Goal: Task Accomplishment & Management: Complete application form

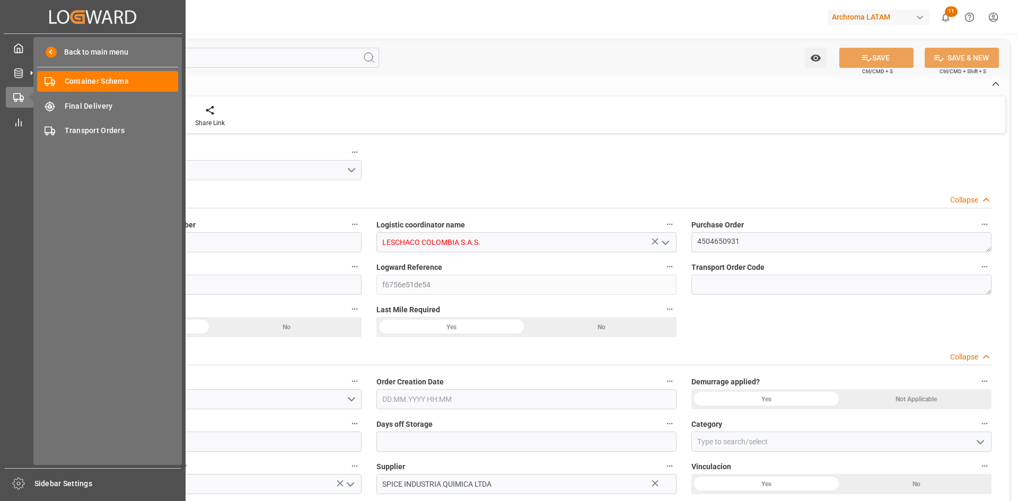
type input "0"
type input "1"
type input "24"
type input "2400"
type input "2625.2"
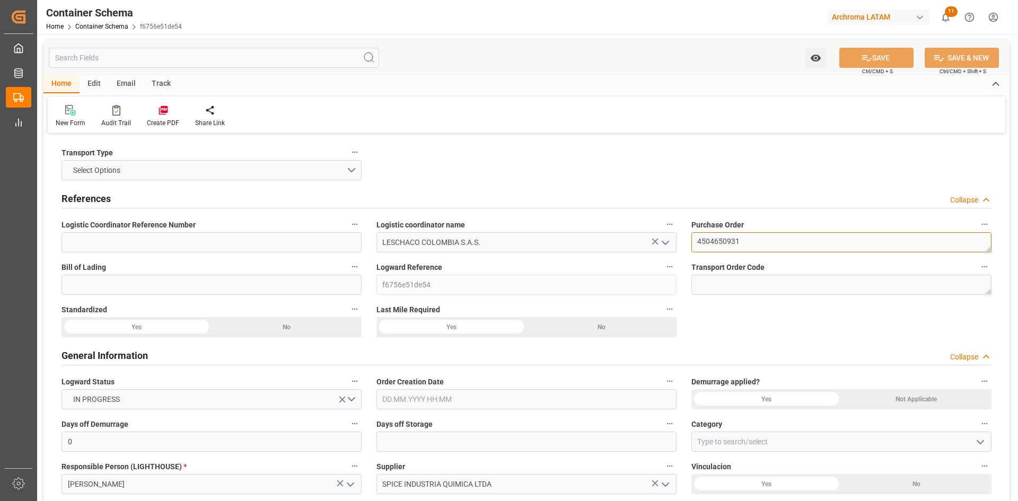
click at [729, 243] on textarea "4504650931" at bounding box center [841, 242] width 300 height 20
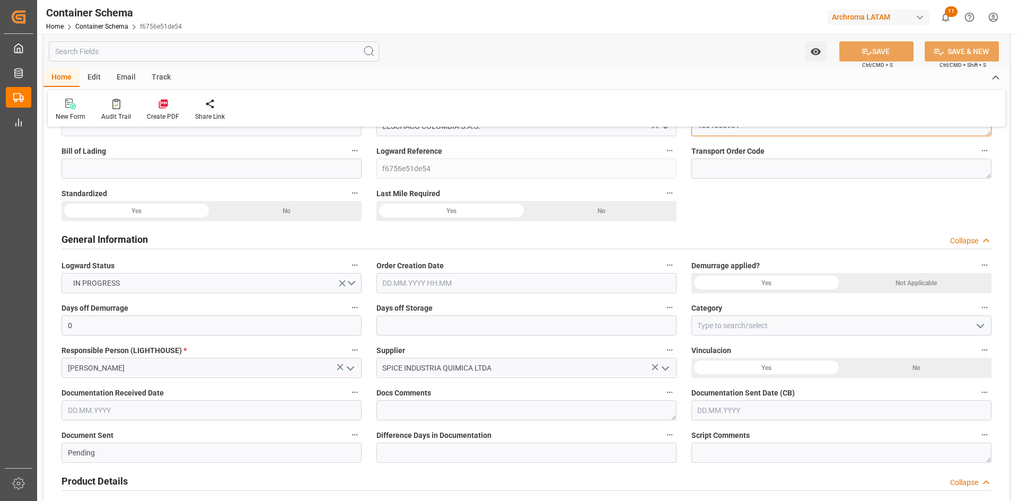
scroll to position [106, 0]
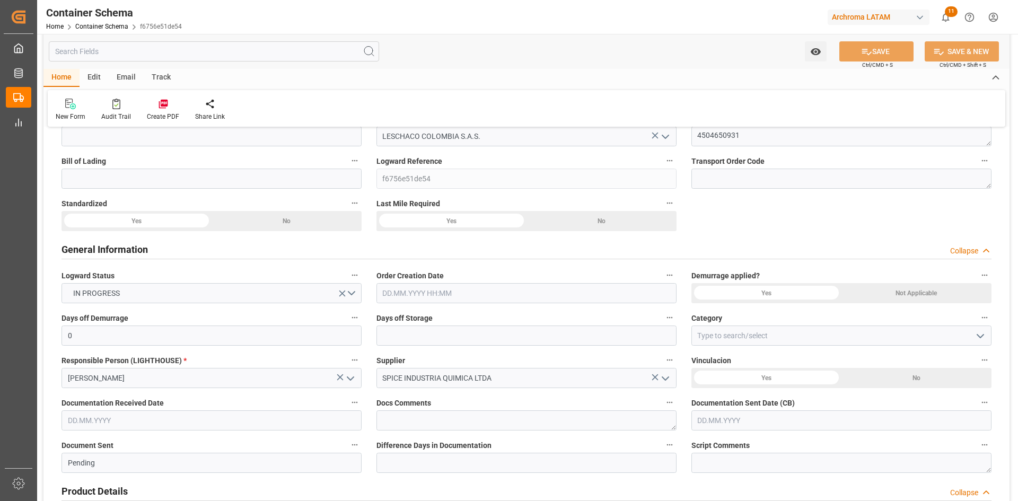
click at [488, 220] on div "Yes" at bounding box center [451, 221] width 150 height 20
click at [153, 225] on div "Yes" at bounding box center [137, 221] width 150 height 20
click at [495, 288] on input "text" at bounding box center [526, 293] width 300 height 20
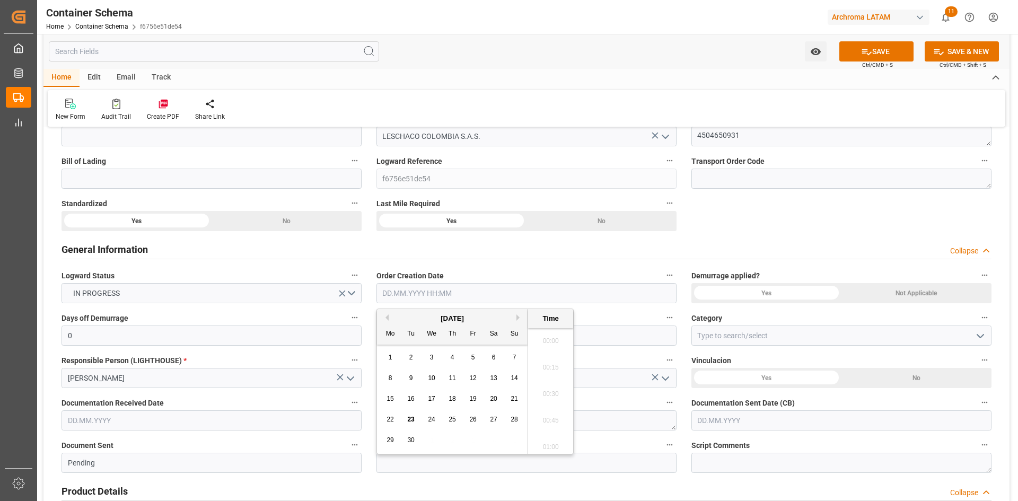
scroll to position [1117, 0]
click at [416, 315] on div "[DATE]" at bounding box center [452, 318] width 151 height 11
click at [410, 418] on span "23" at bounding box center [410, 419] width 7 height 7
type input "[DATE] 00:00"
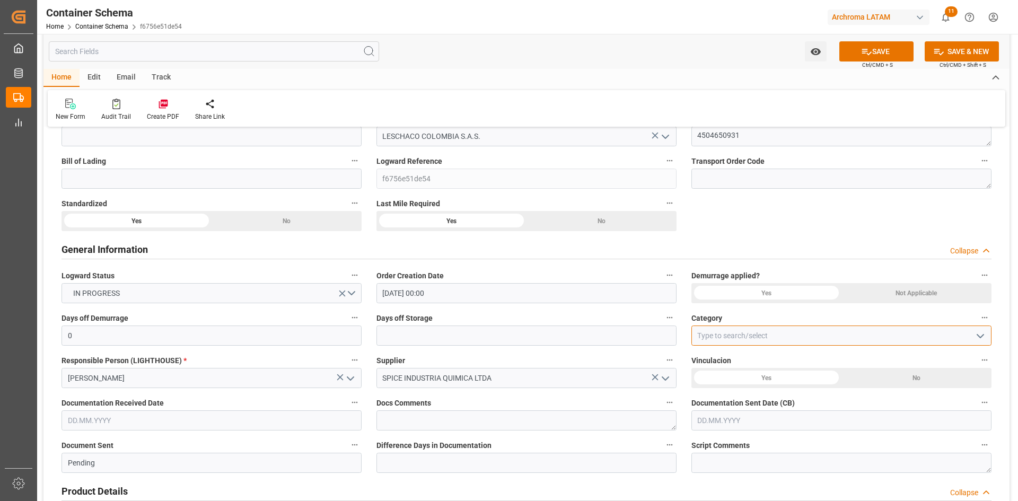
click at [772, 344] on input at bounding box center [841, 336] width 300 height 20
click at [977, 334] on icon "open menu" at bounding box center [980, 336] width 13 height 13
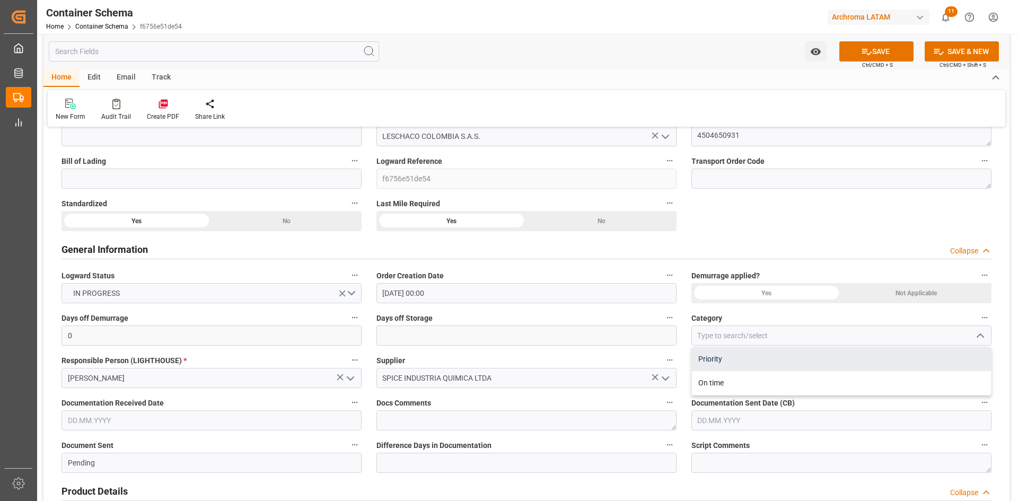
click at [720, 356] on div "Priority" at bounding box center [841, 359] width 299 height 24
type input "Priority"
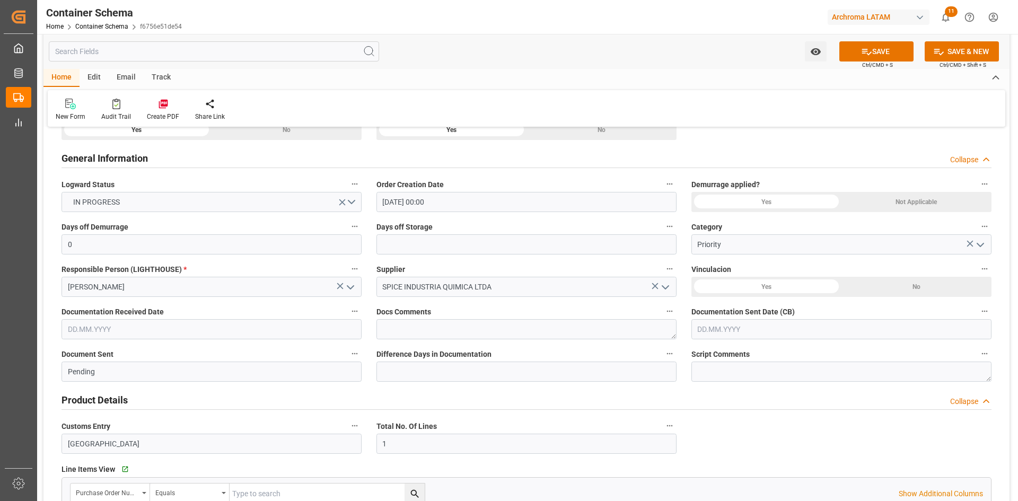
scroll to position [212, 0]
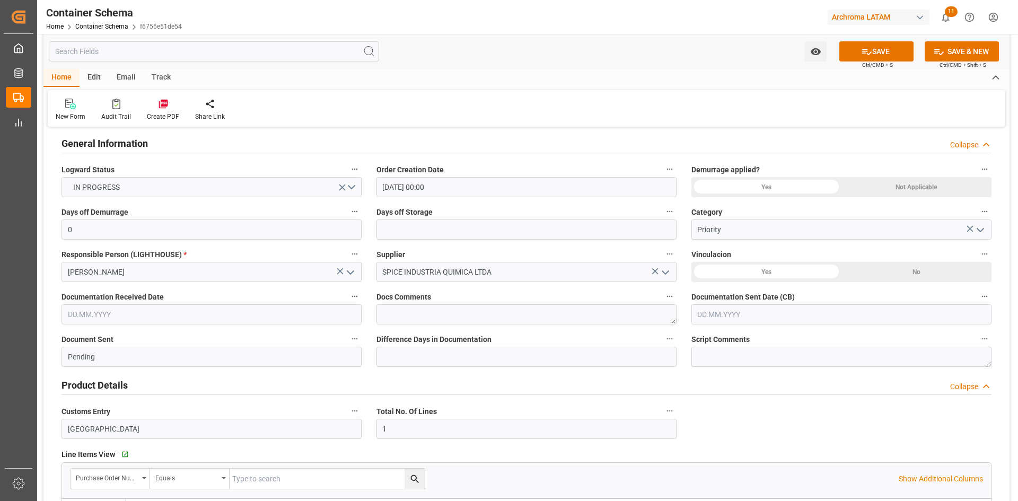
click at [778, 271] on div "Yes" at bounding box center [766, 272] width 150 height 20
click at [907, 269] on div "No" at bounding box center [916, 272] width 150 height 20
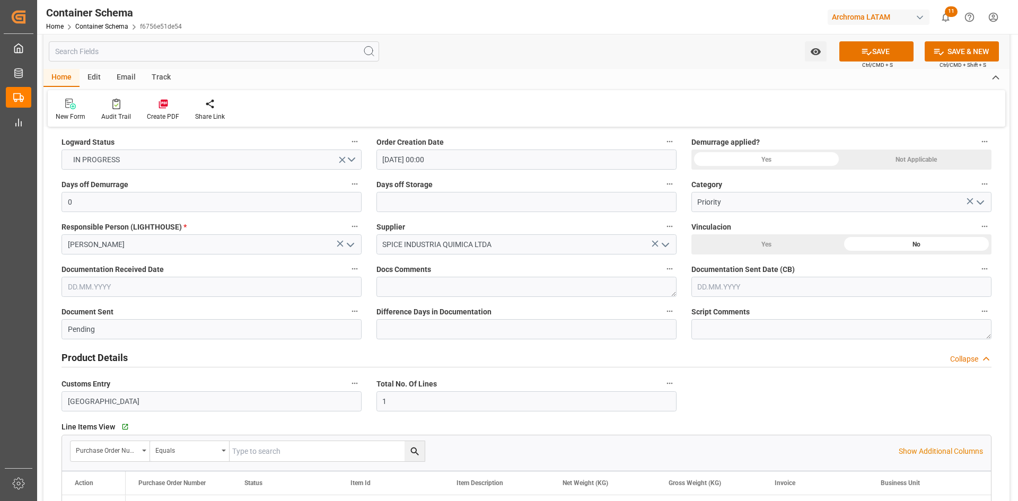
scroll to position [265, 0]
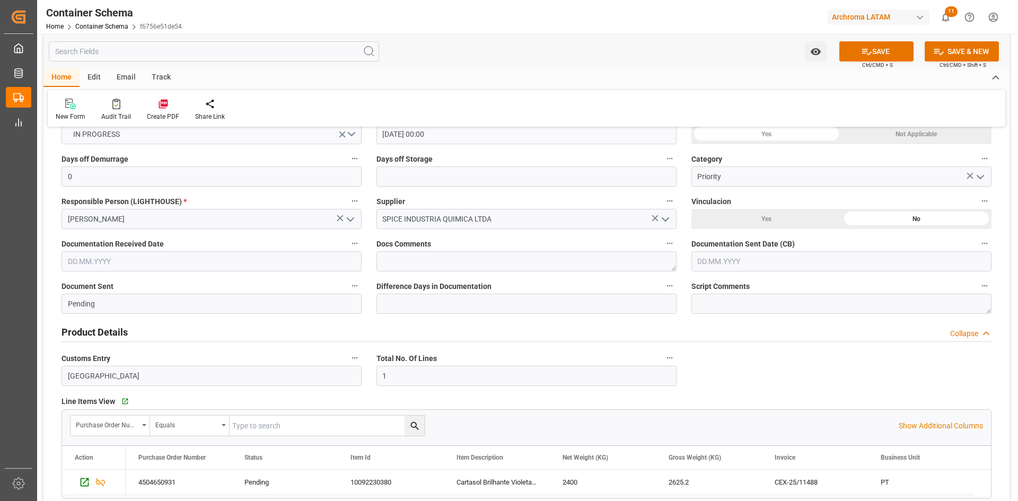
click at [171, 264] on input "text" at bounding box center [212, 261] width 300 height 20
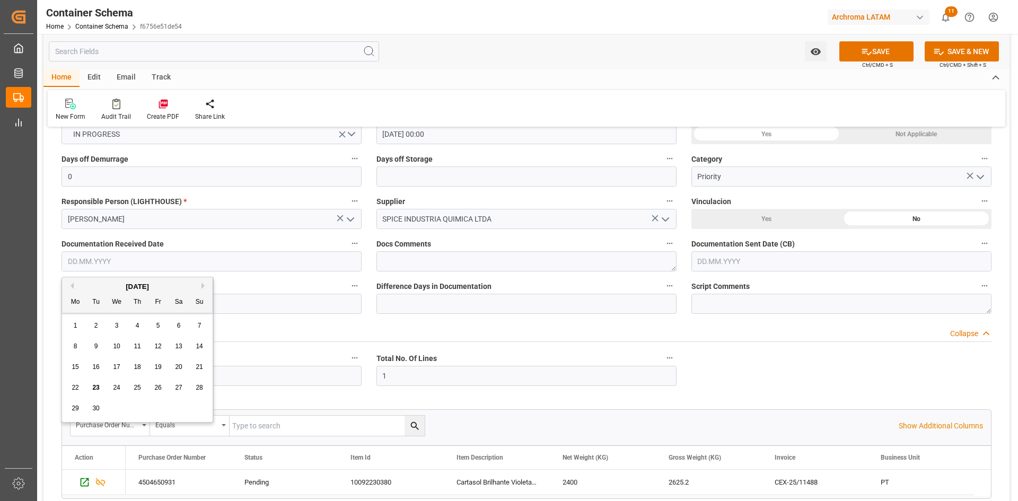
click at [157, 364] on span "19" at bounding box center [157, 366] width 7 height 7
type input "[DATE]"
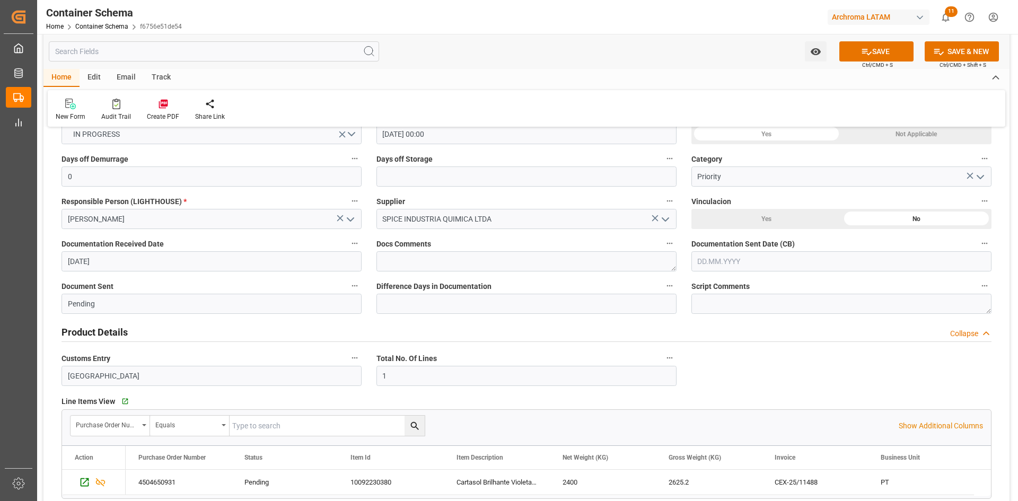
click at [746, 265] on input "text" at bounding box center [841, 261] width 300 height 20
click at [726, 283] on div "[DATE]" at bounding box center [767, 287] width 151 height 11
click at [730, 386] on div "23" at bounding box center [726, 388] width 13 height 13
type input "[DATE]"
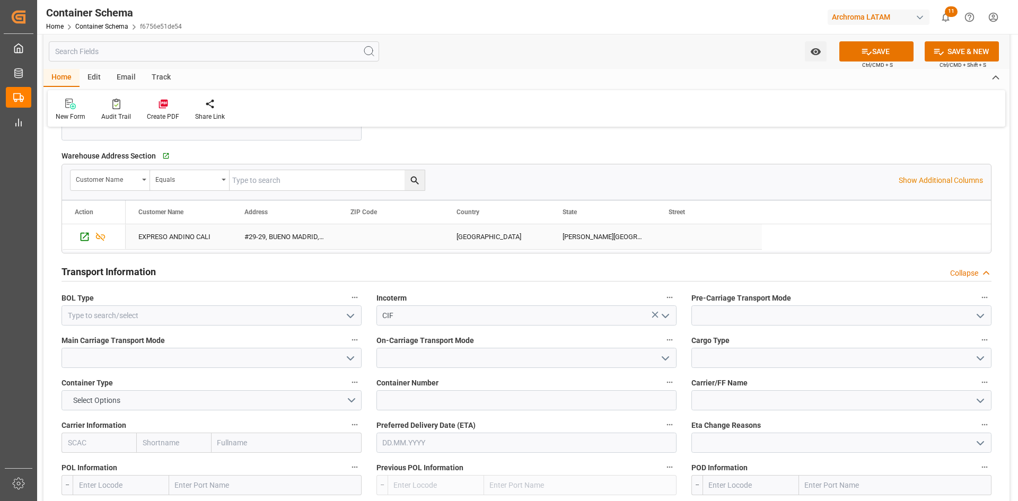
scroll to position [795, 0]
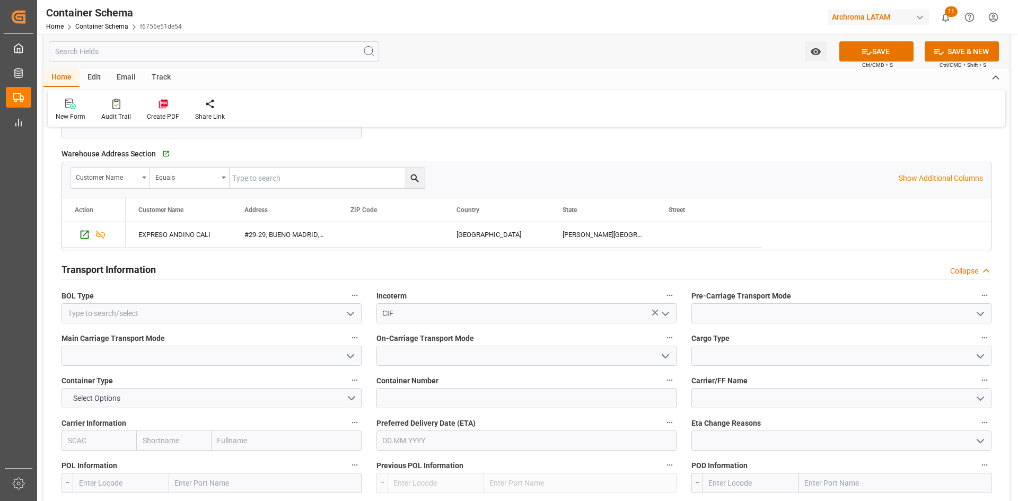
click at [347, 317] on icon "open menu" at bounding box center [350, 314] width 13 height 13
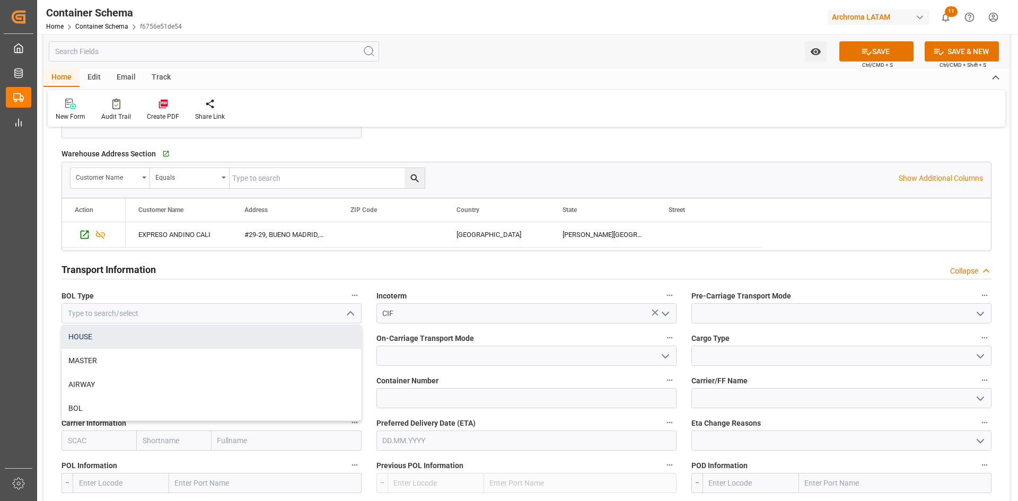
click at [109, 336] on div "HOUSE" at bounding box center [211, 337] width 299 height 24
type input "HOUSE"
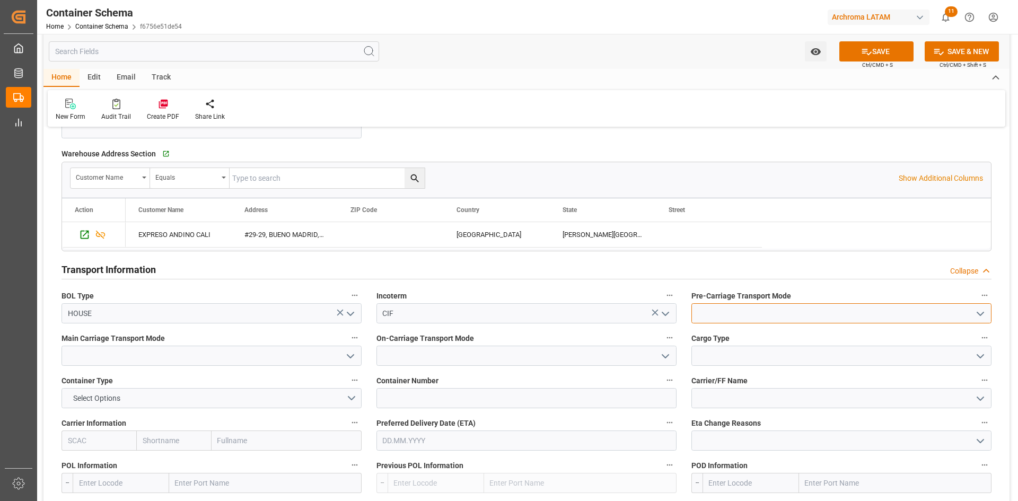
click at [781, 313] on input at bounding box center [841, 313] width 300 height 20
click at [983, 313] on polyline "open menu" at bounding box center [980, 313] width 6 height 3
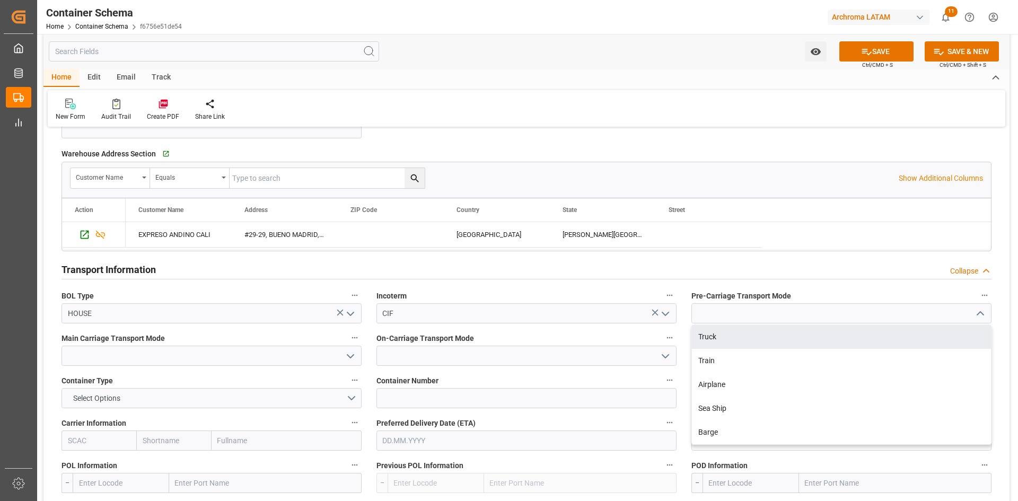
click at [725, 340] on div "Truck" at bounding box center [841, 337] width 299 height 24
type input "Truck"
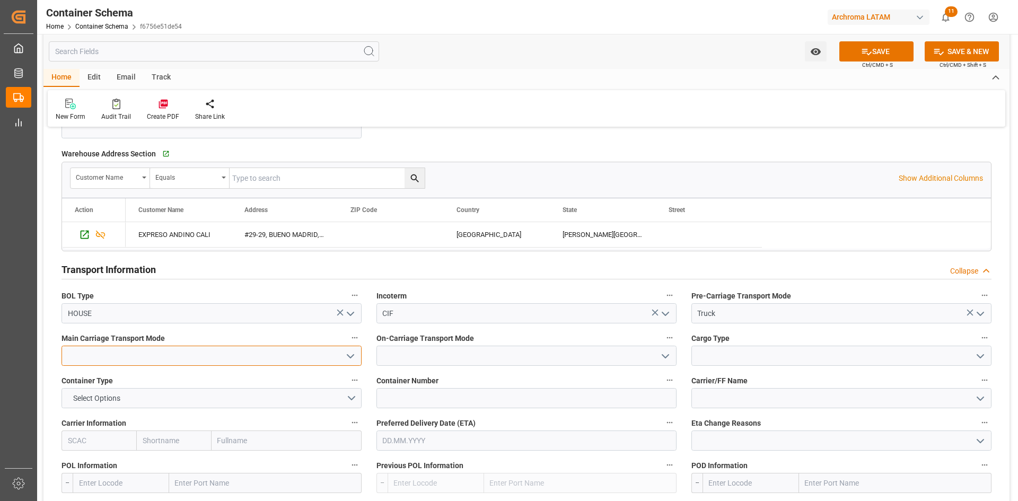
click at [280, 356] on input at bounding box center [212, 356] width 300 height 20
click at [353, 356] on polyline "open menu" at bounding box center [350, 356] width 6 height 3
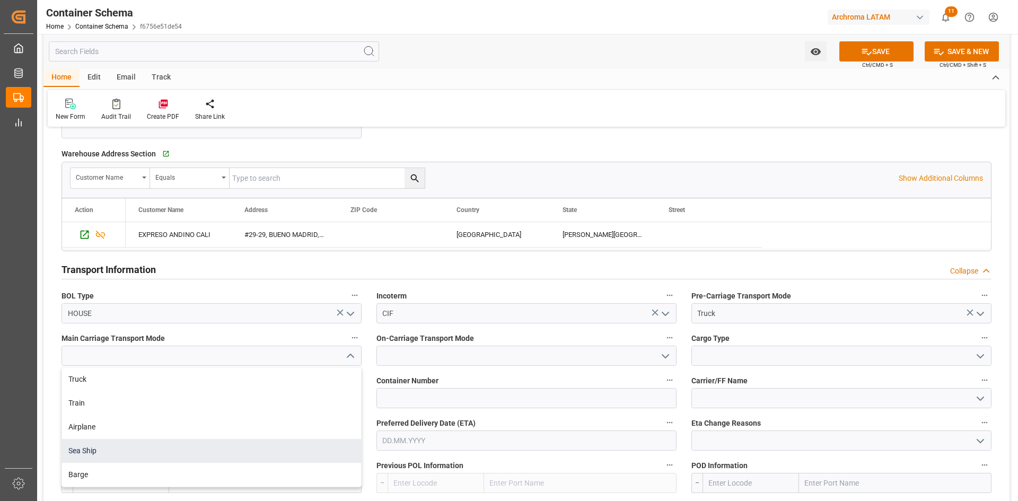
click at [94, 446] on div "Sea Ship" at bounding box center [211, 451] width 299 height 24
type input "Sea Ship"
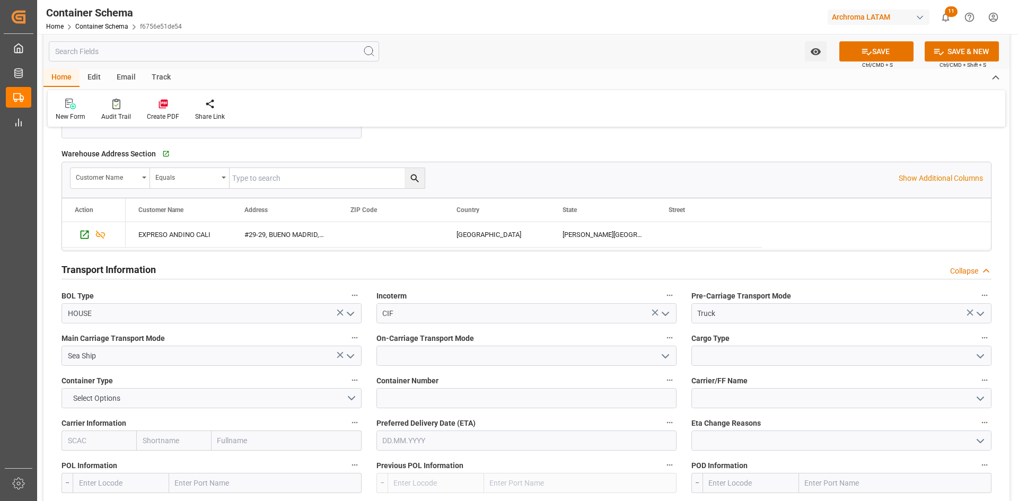
click at [671, 352] on icon "open menu" at bounding box center [665, 356] width 13 height 13
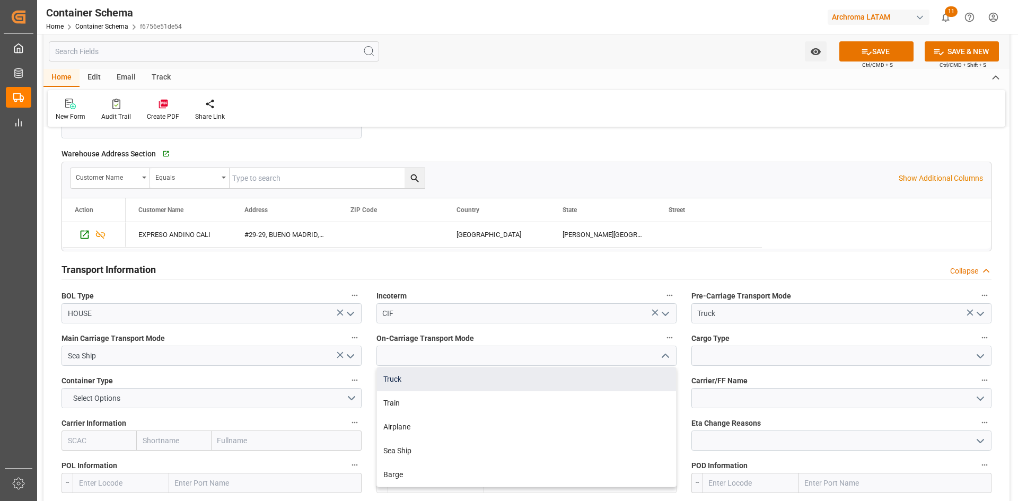
click at [443, 374] on div "Truck" at bounding box center [526, 379] width 299 height 24
type input "Truck"
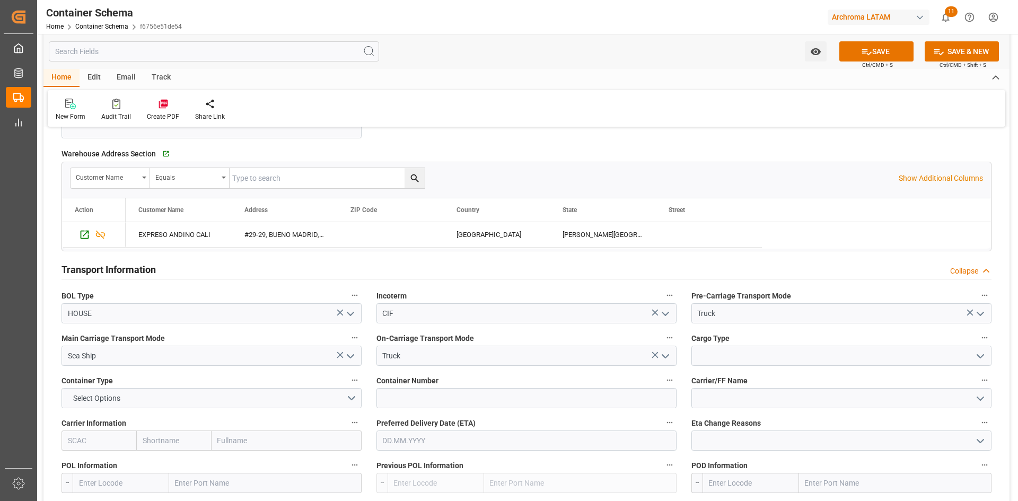
click at [981, 356] on icon "open menu" at bounding box center [980, 356] width 13 height 13
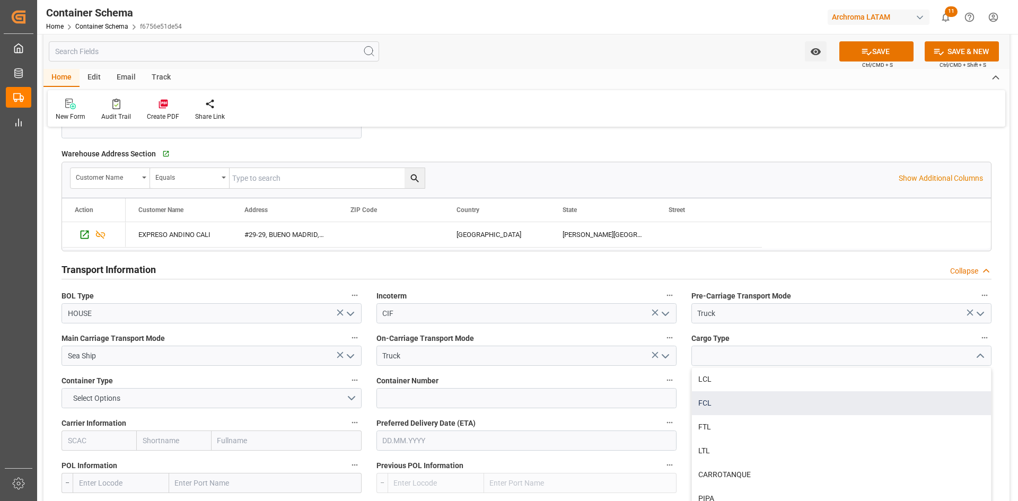
click at [776, 410] on div "FCL" at bounding box center [841, 403] width 299 height 24
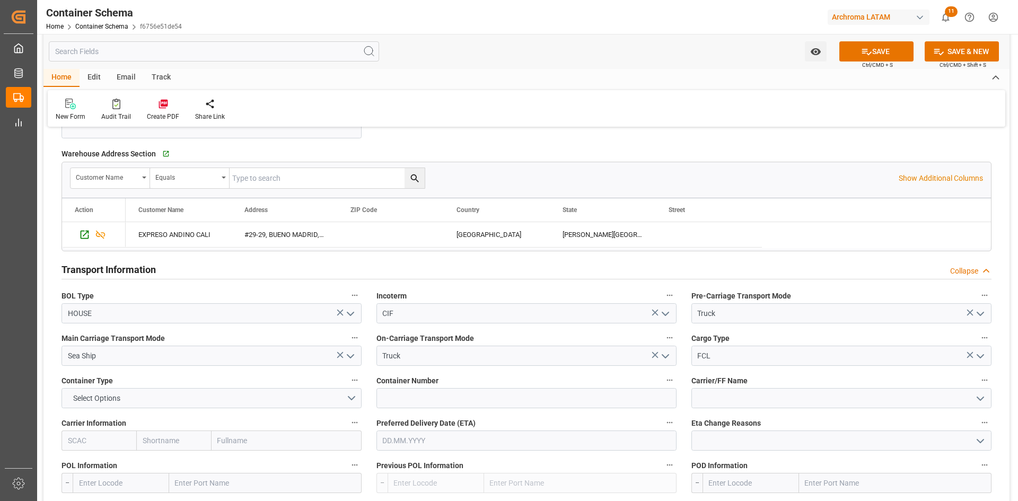
click at [975, 358] on icon "open menu" at bounding box center [980, 356] width 13 height 13
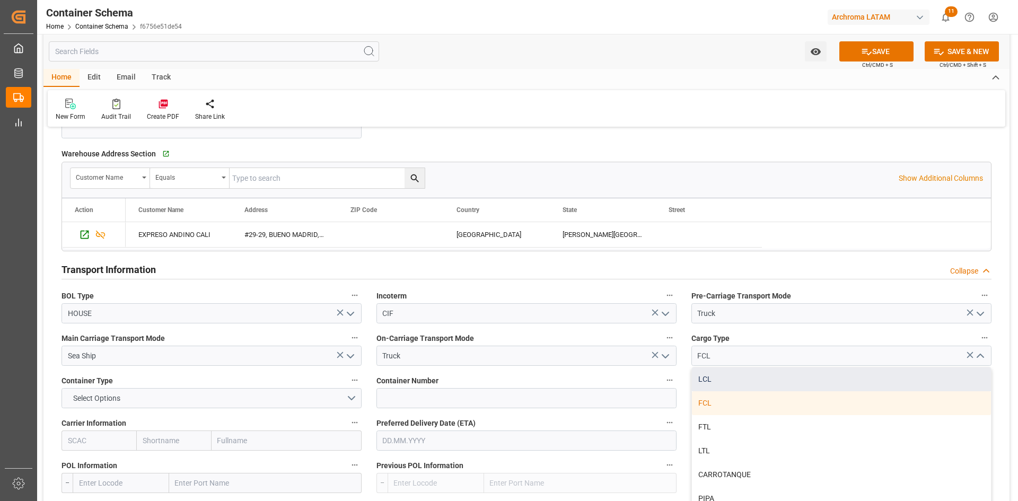
click at [731, 372] on div "LCL" at bounding box center [841, 379] width 299 height 24
type input "LCL"
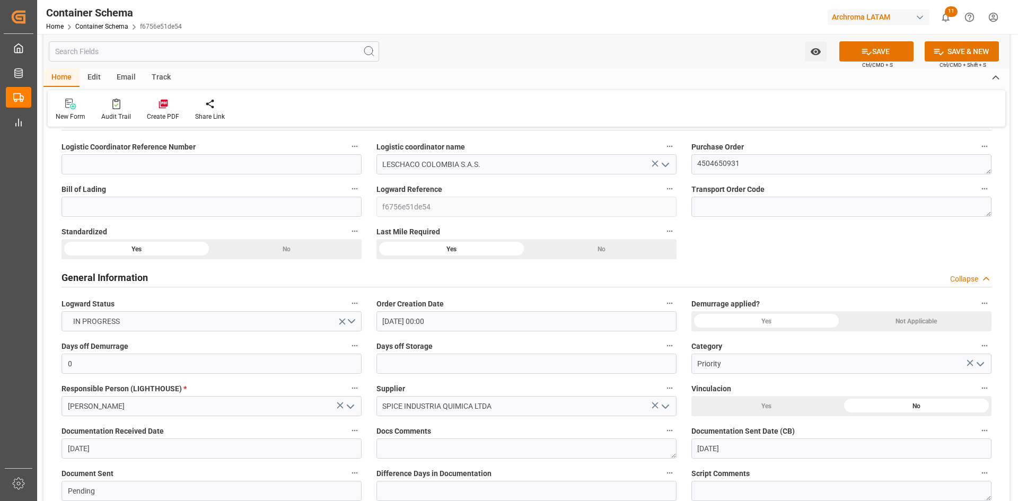
scroll to position [0, 0]
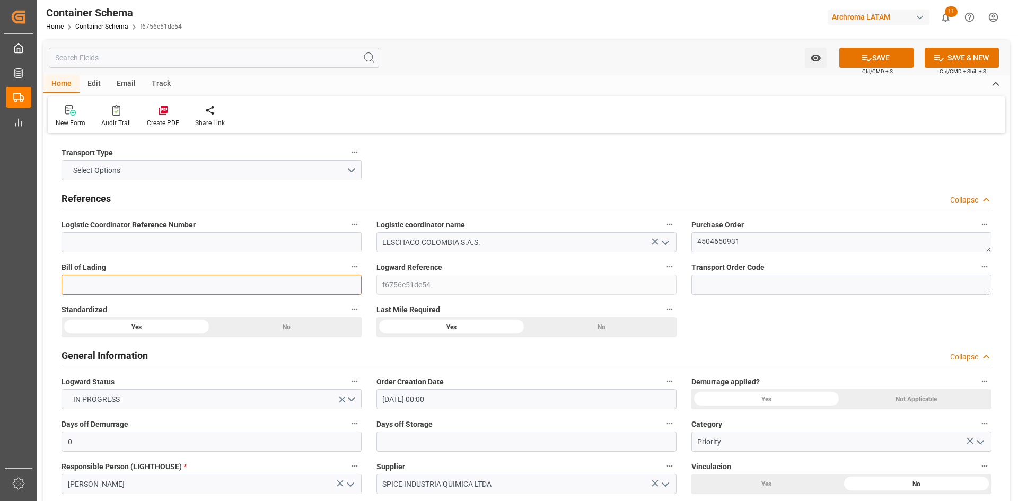
click at [110, 282] on input at bounding box center [212, 285] width 300 height 20
paste input "ARC202508005"
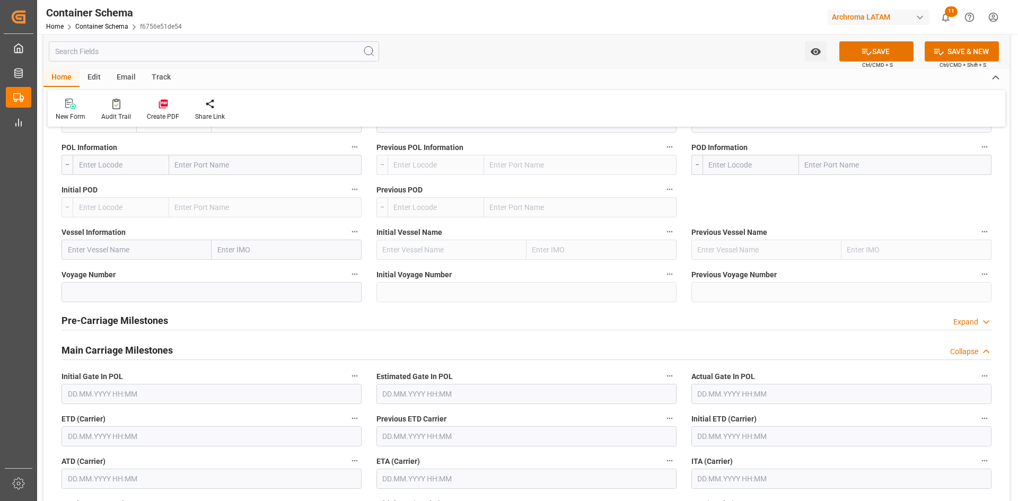
scroll to position [954, 0]
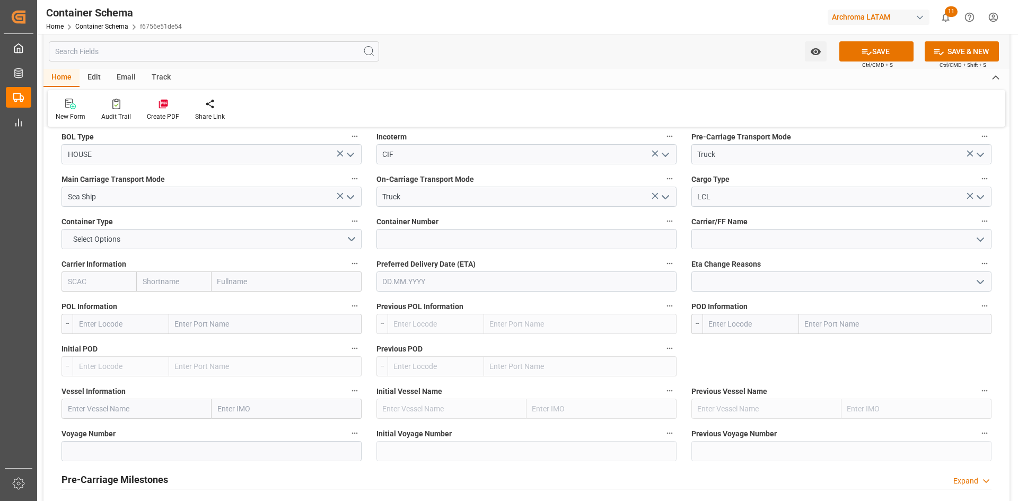
type input "ARC202508005"
click at [435, 241] on input at bounding box center [526, 239] width 300 height 20
paste input "HAMU320849"
type input "HAMU3208498"
click at [793, 236] on input at bounding box center [841, 239] width 300 height 20
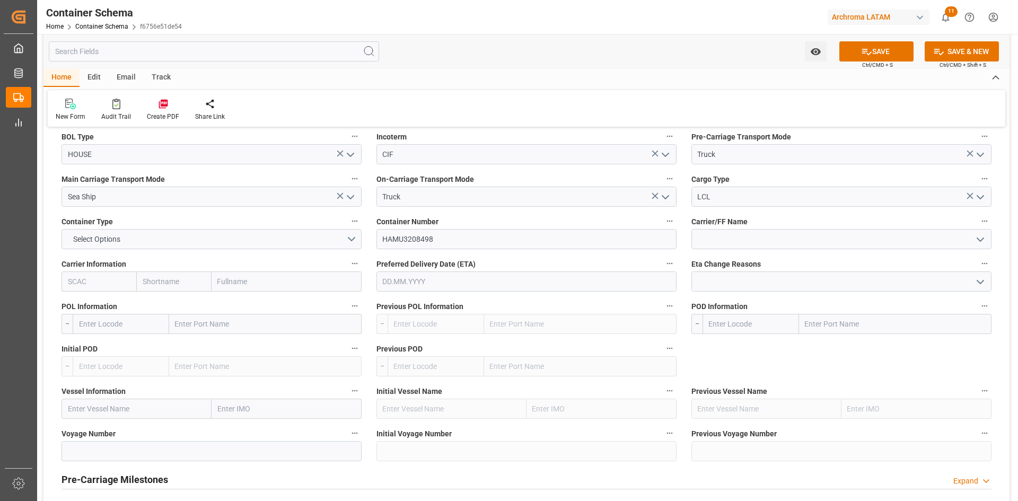
click at [982, 240] on polyline "open menu" at bounding box center [980, 239] width 6 height 3
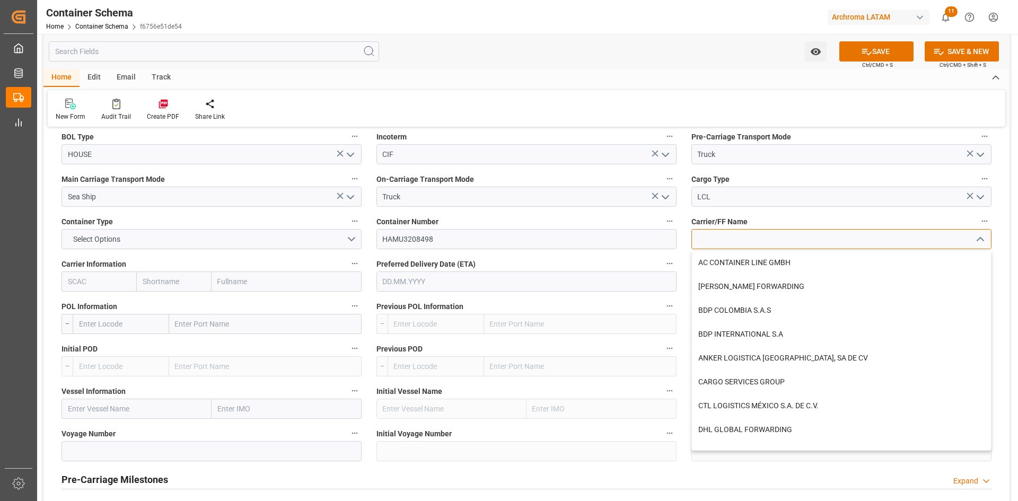
click at [815, 242] on input at bounding box center [841, 239] width 300 height 20
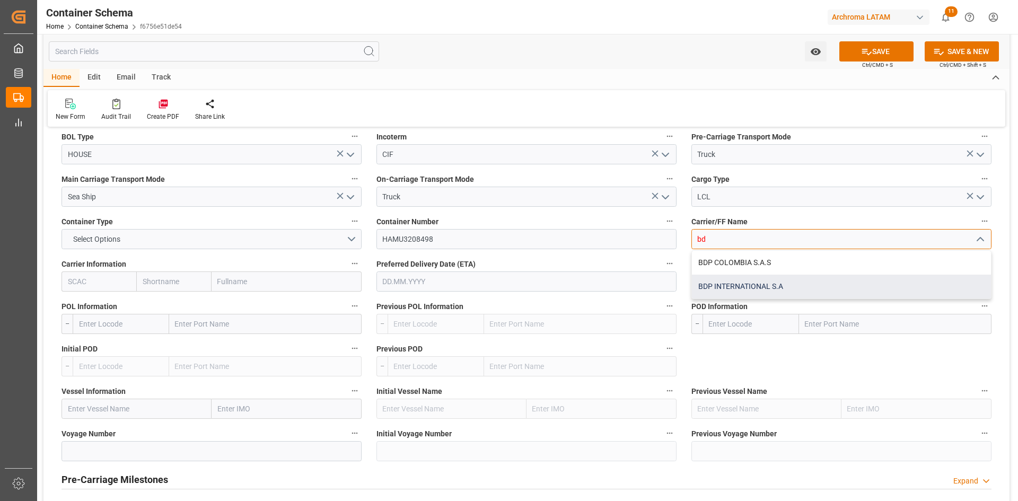
click at [787, 287] on div "BDP INTERNATIONAL S.A" at bounding box center [841, 287] width 299 height 24
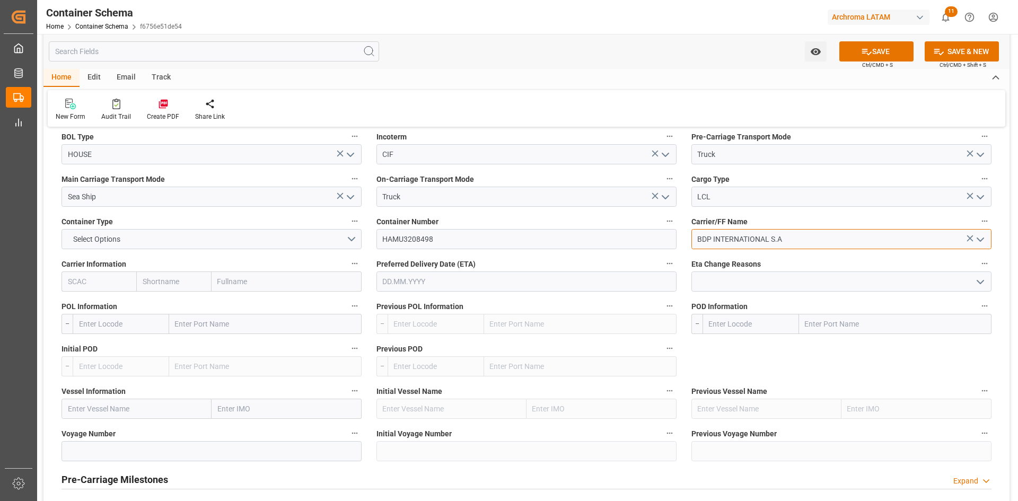
type input "BDP INTERNATIONAL S.A"
click at [227, 317] on input "text" at bounding box center [265, 324] width 192 height 20
click at [185, 325] on input "text" at bounding box center [265, 324] width 192 height 20
type input "[PERSON_NAME]"
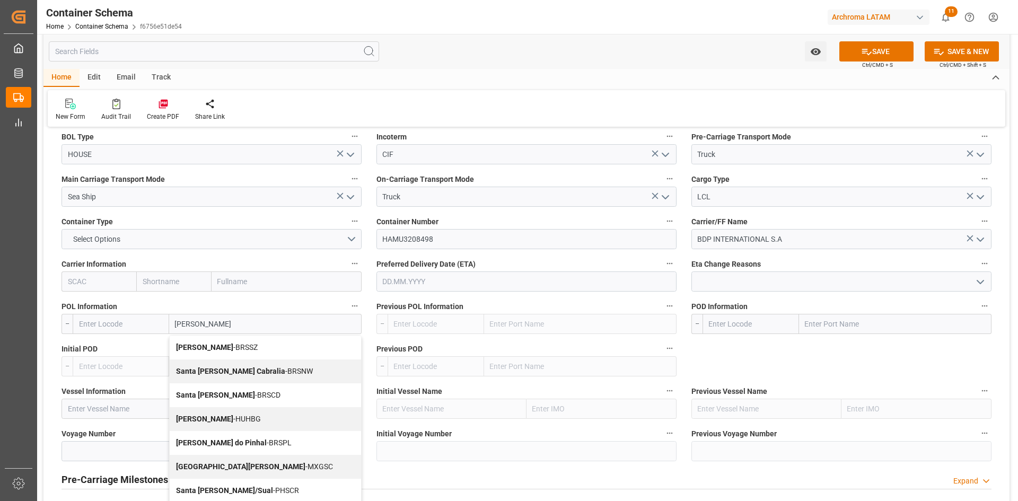
click at [229, 346] on div "[PERSON_NAME]" at bounding box center [265, 348] width 191 height 24
type input "BRSSZ"
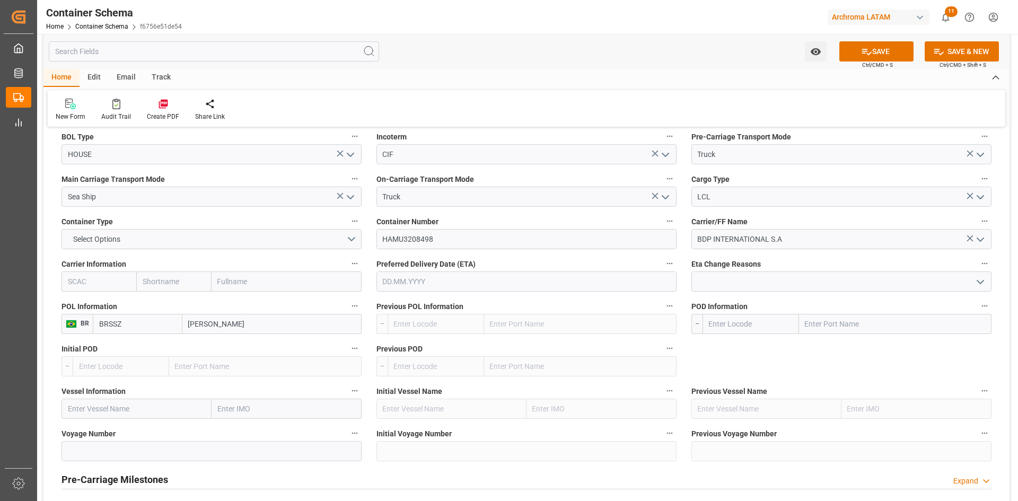
type input "[PERSON_NAME]"
click at [831, 325] on input "text" at bounding box center [895, 324] width 192 height 20
type input "[GEOGRAPHIC_DATA]"
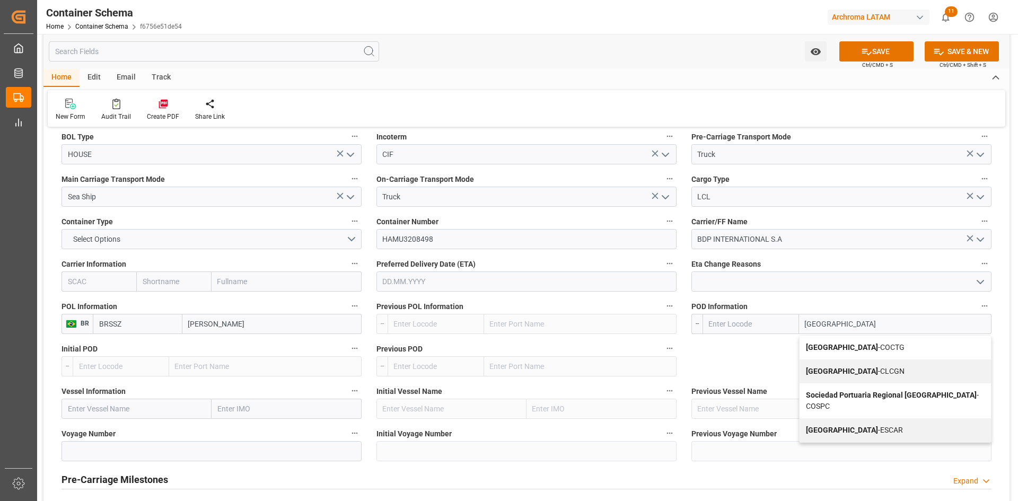
click at [827, 344] on b "[GEOGRAPHIC_DATA]" at bounding box center [842, 347] width 72 height 8
type input "COCTG"
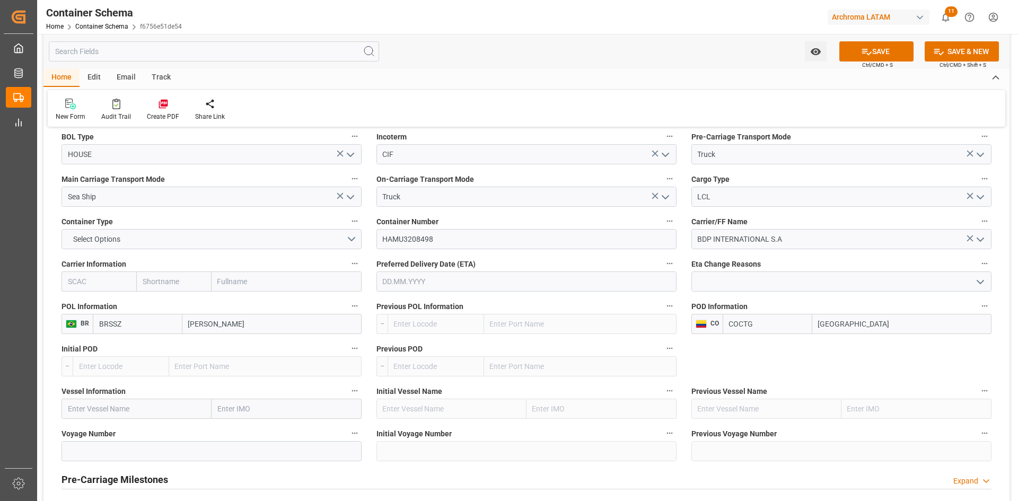
type input "[GEOGRAPHIC_DATA]"
click at [116, 411] on input "text" at bounding box center [137, 409] width 150 height 20
click at [136, 411] on input "text" at bounding box center [137, 409] width 150 height 20
paste input "DALIAN EXPRESS"
type input "DALIAN EXPRESS"
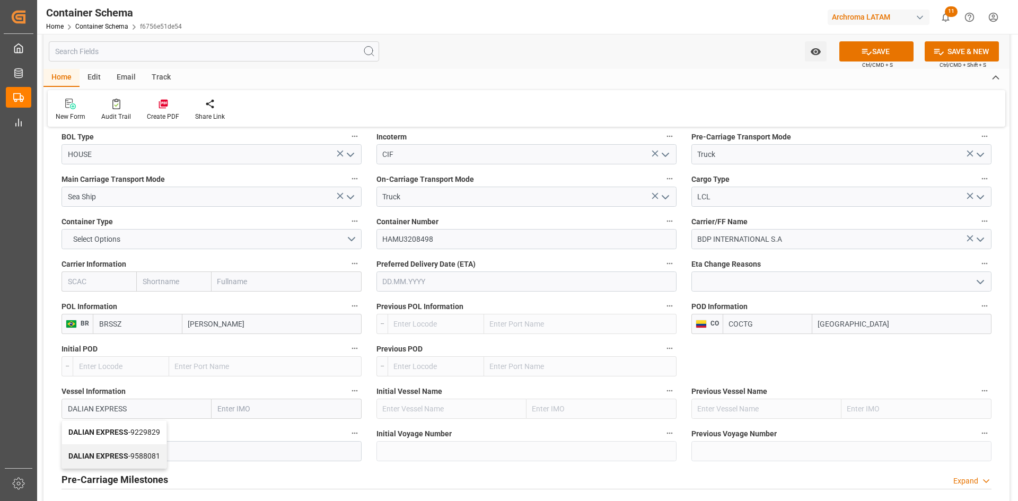
click at [160, 433] on span "DALIAN EXPRESS - 9229829" at bounding box center [114, 432] width 92 height 8
type input "9229829"
type input "DALIAN EXPRESS"
drag, startPoint x: 216, startPoint y: 446, endPoint x: 202, endPoint y: 442, distance: 14.9
click at [216, 446] on input at bounding box center [212, 451] width 300 height 20
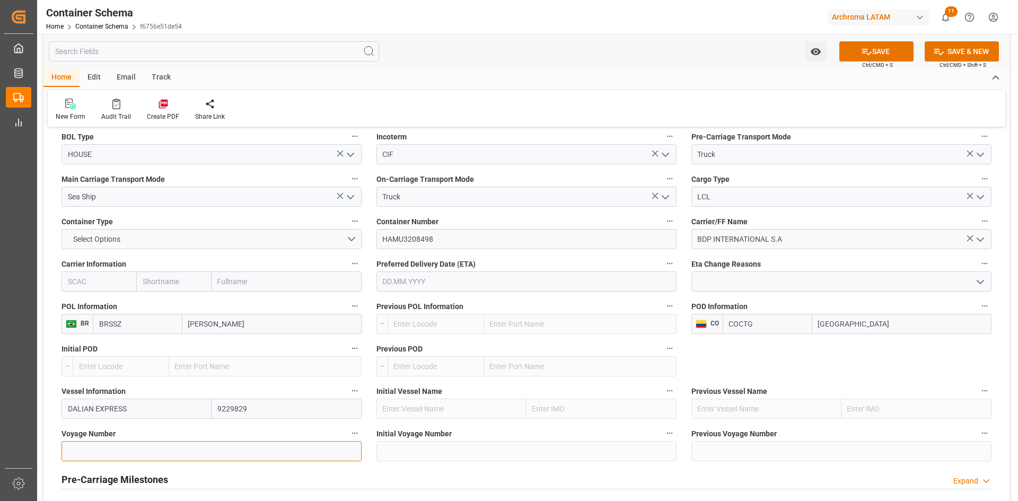
paste input "2531N"
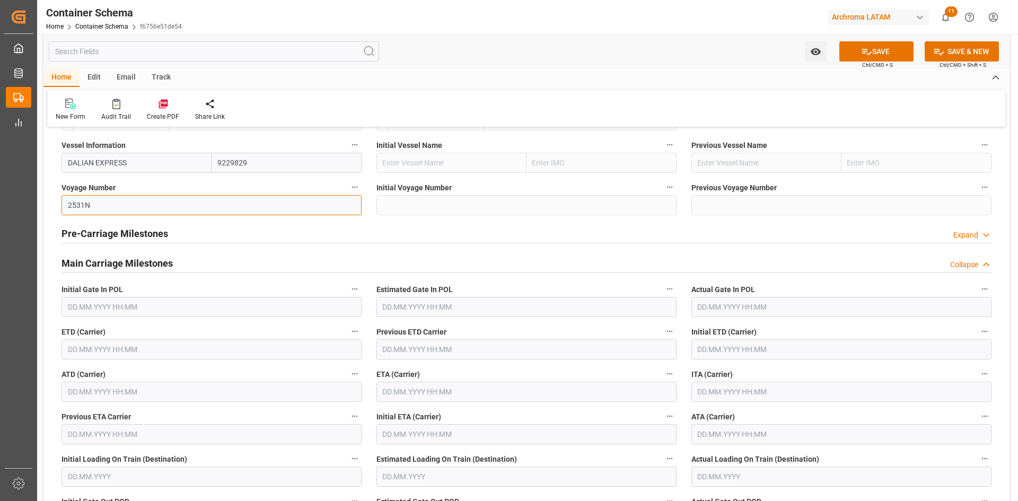
scroll to position [1220, 0]
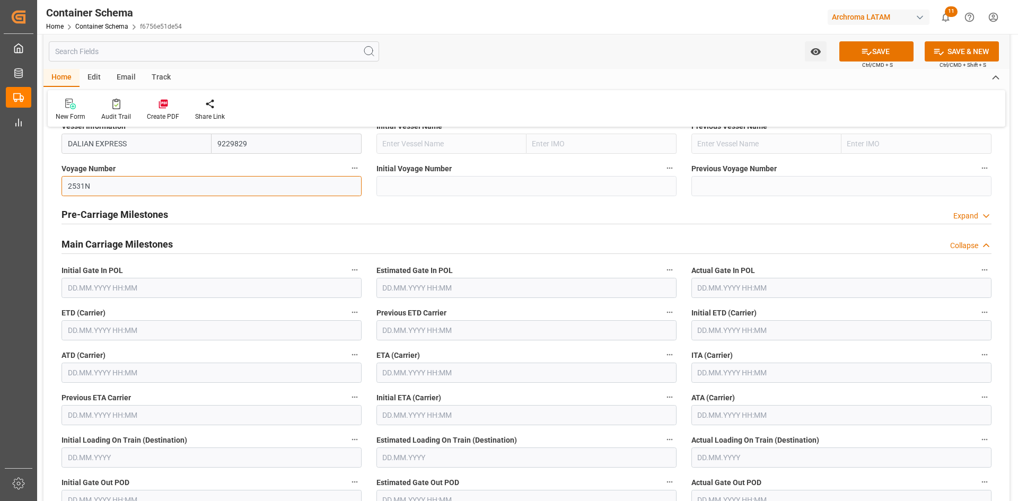
type input "2531N"
click at [132, 324] on input "text" at bounding box center [212, 330] width 300 height 20
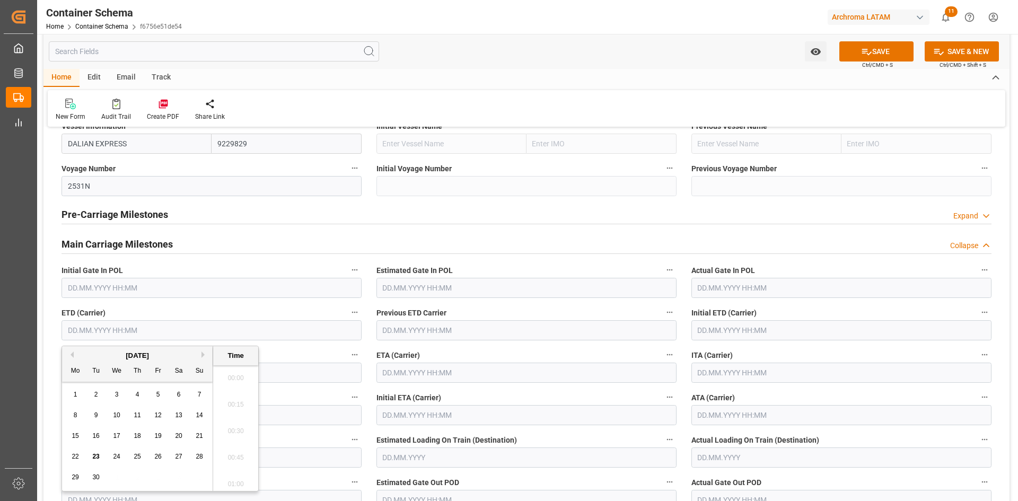
scroll to position [1117, 0]
click at [76, 454] on span "22" at bounding box center [75, 456] width 7 height 7
type input "[DATE] 00:00"
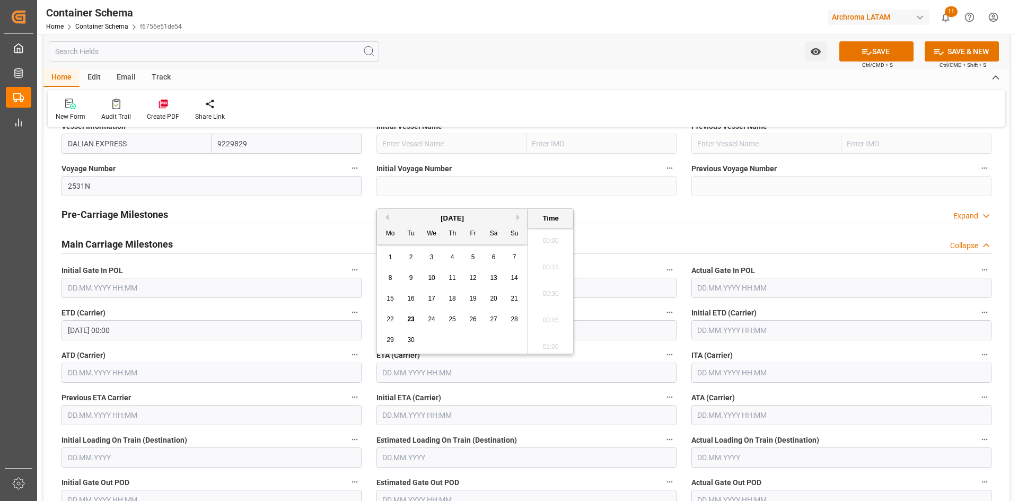
click at [504, 373] on input "text" at bounding box center [526, 373] width 300 height 20
click at [433, 258] on span "3" at bounding box center [432, 256] width 4 height 7
click at [520, 215] on button "Next Month" at bounding box center [519, 217] width 6 height 6
click at [479, 257] on div "3" at bounding box center [473, 257] width 13 height 13
type input "[DATE] 00:00"
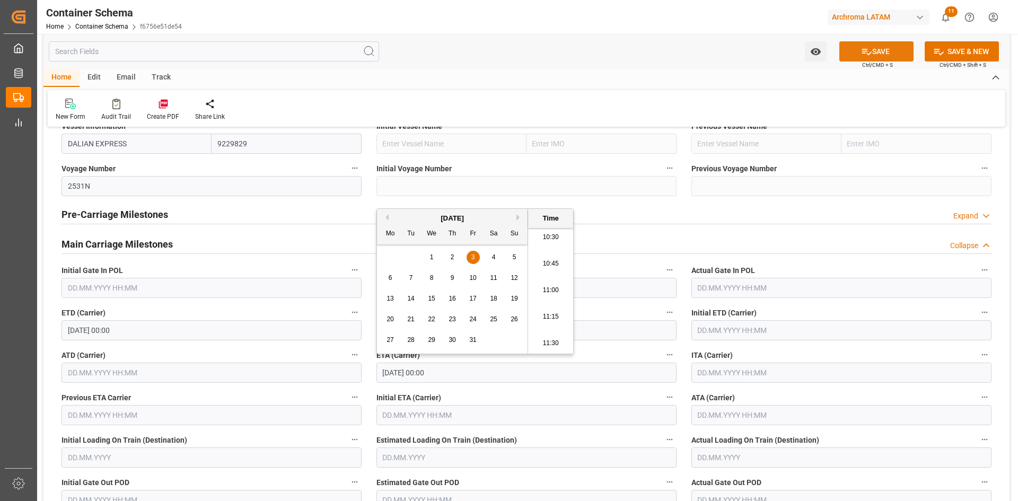
click at [881, 52] on button "SAVE" at bounding box center [876, 51] width 74 height 20
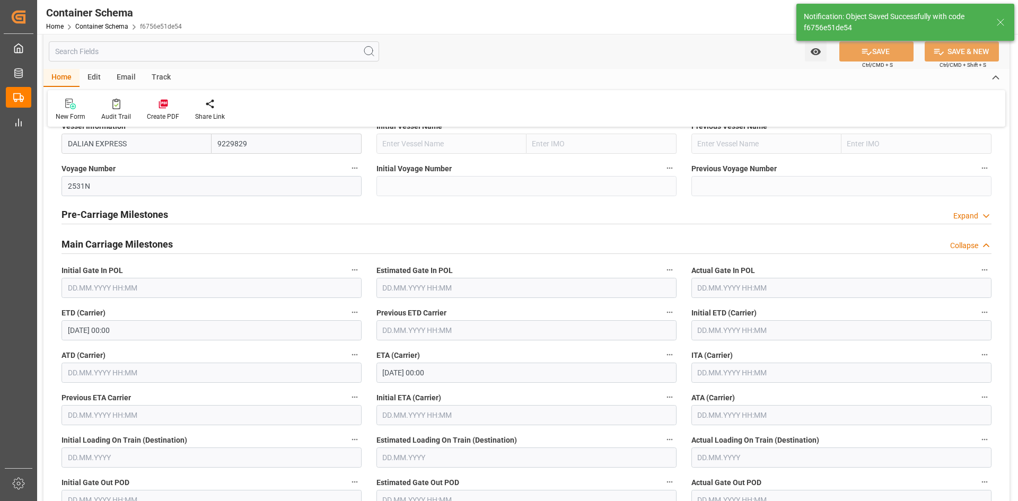
type input "Document Sent"
type input "COCTG"
type input "[GEOGRAPHIC_DATA]"
type input "DALIAN EXPRESS"
type input "9229829"
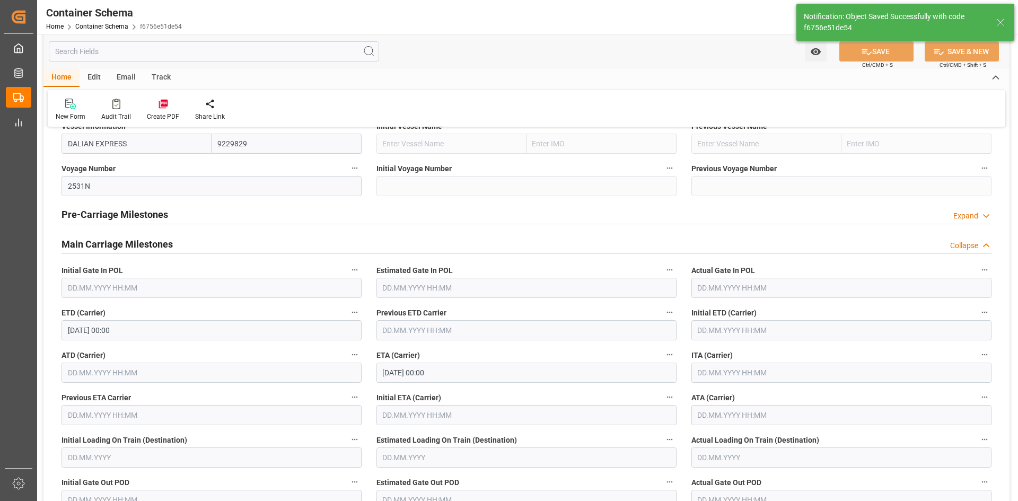
type input "2531N"
type input "[DATE] 00:00"
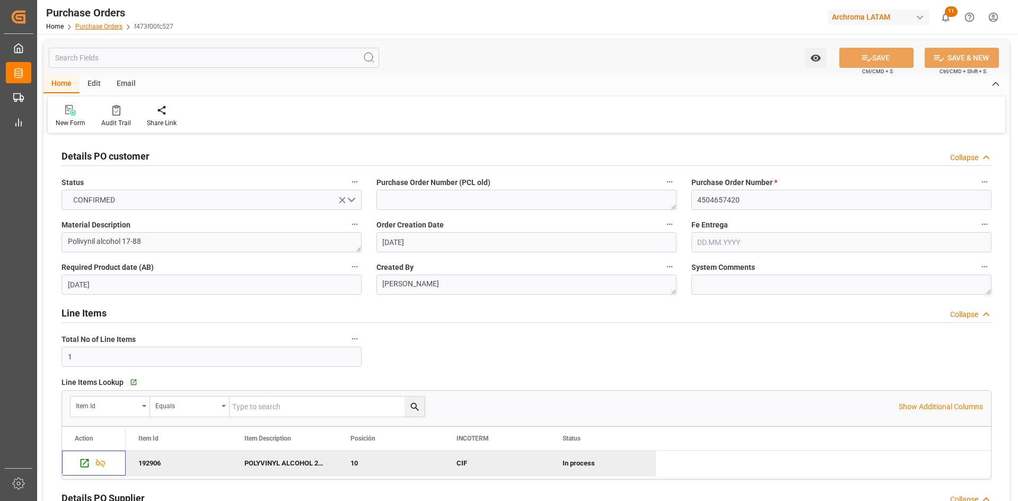
click at [93, 26] on link "Purchase Orders" at bounding box center [98, 26] width 47 height 7
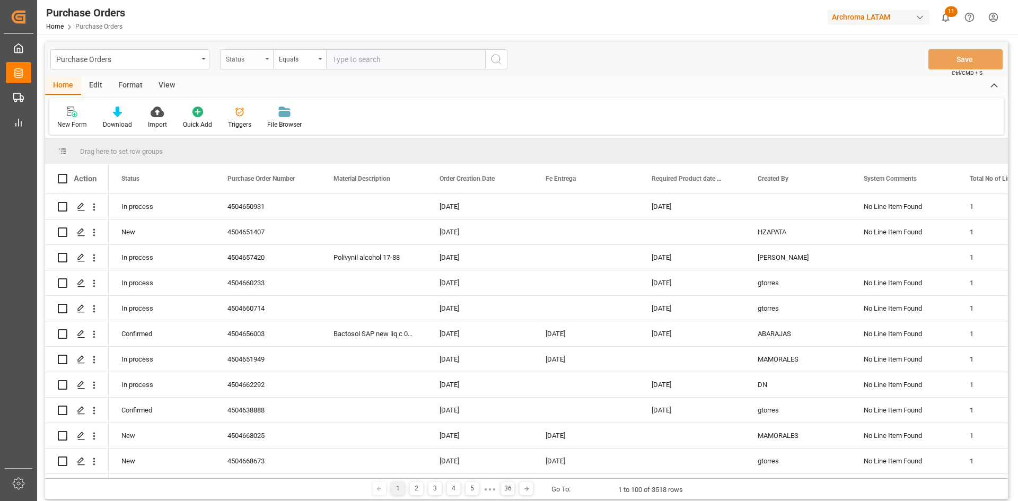
click at [218, 65] on div "Purchase Orders Status Equals" at bounding box center [278, 59] width 457 height 20
click at [227, 59] on div "Status" at bounding box center [244, 58] width 36 height 12
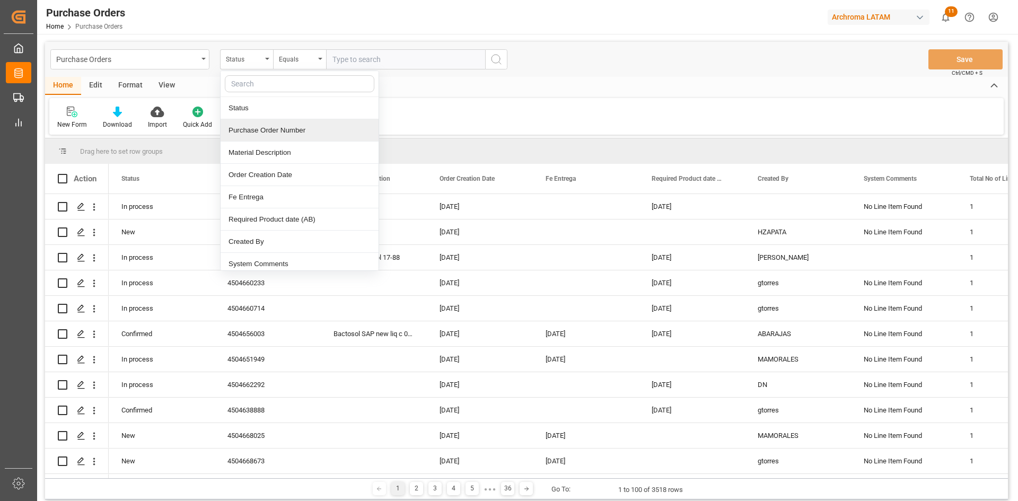
click at [281, 133] on div "Purchase Order Number" at bounding box center [300, 130] width 158 height 22
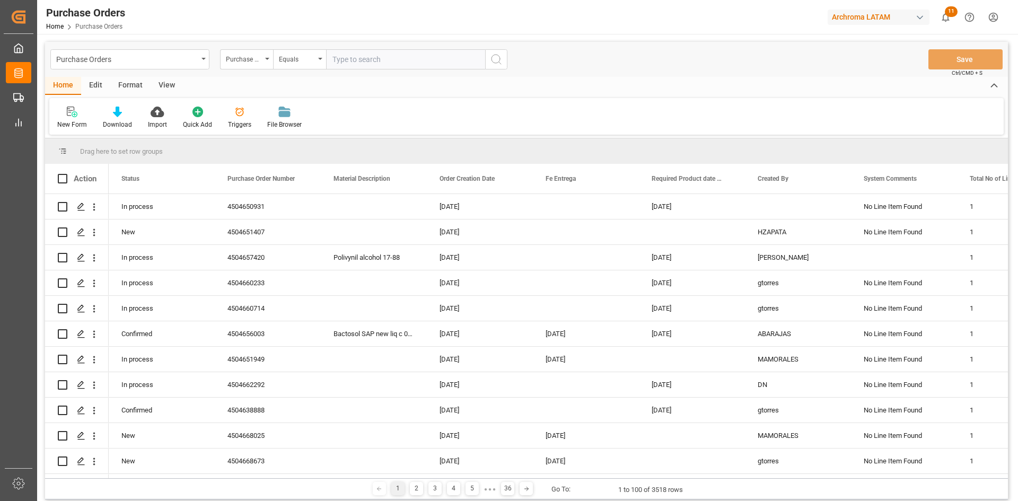
click at [370, 66] on input "text" at bounding box center [405, 59] width 159 height 20
paste input "4504655798"
type input "4504655798"
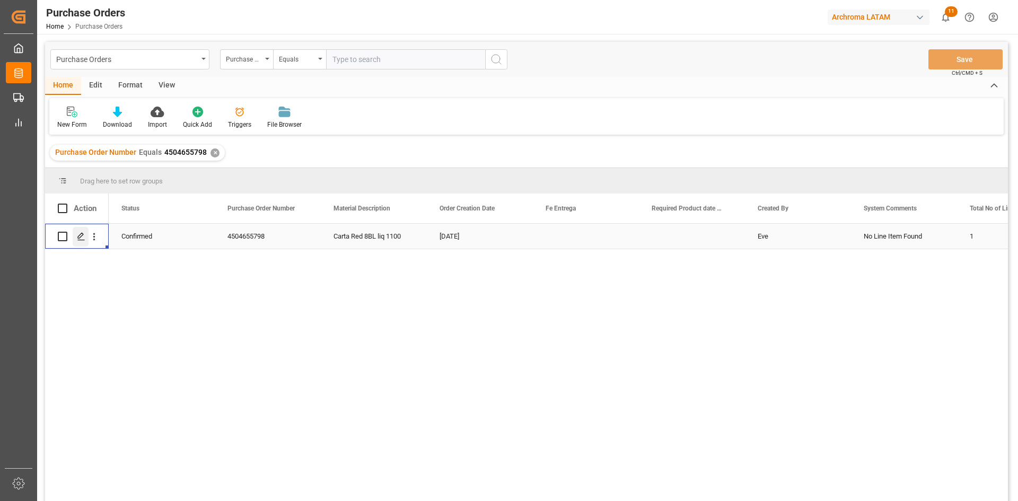
click at [80, 236] on icon "Press SPACE to select this row." at bounding box center [81, 236] width 8 height 8
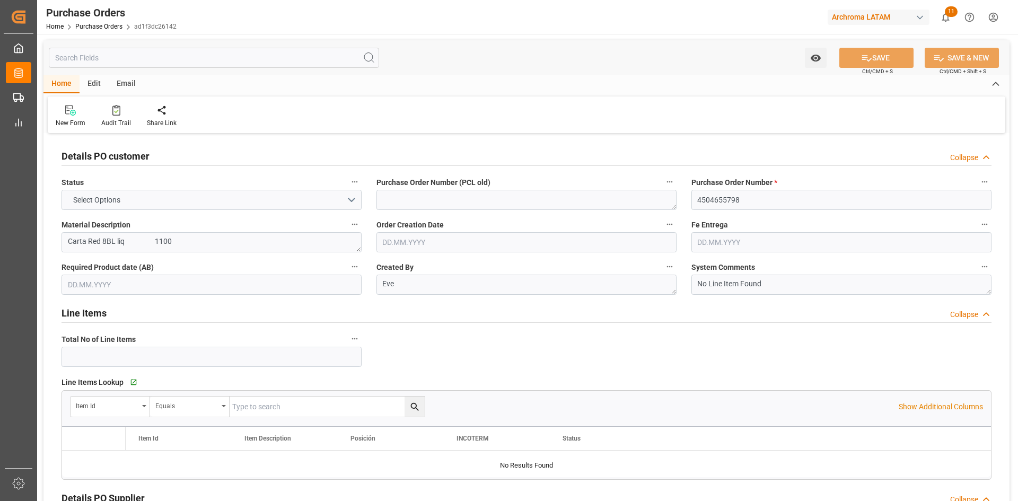
type input "1"
type input "15.08.2025"
type input "16.09.2025"
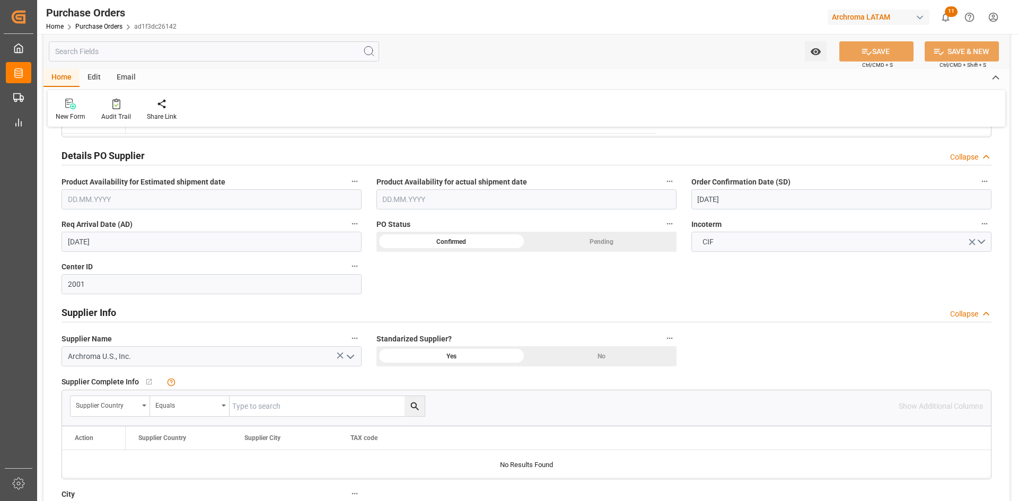
scroll to position [318, 0]
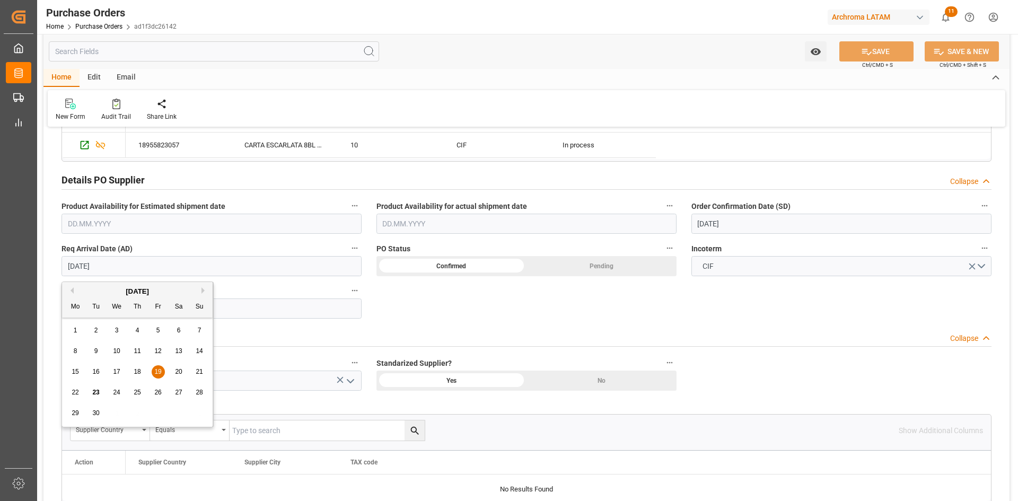
click at [130, 266] on input "[DATE]" at bounding box center [212, 266] width 300 height 20
click at [182, 395] on div "27" at bounding box center [178, 393] width 13 height 13
type input "27.09.2025"
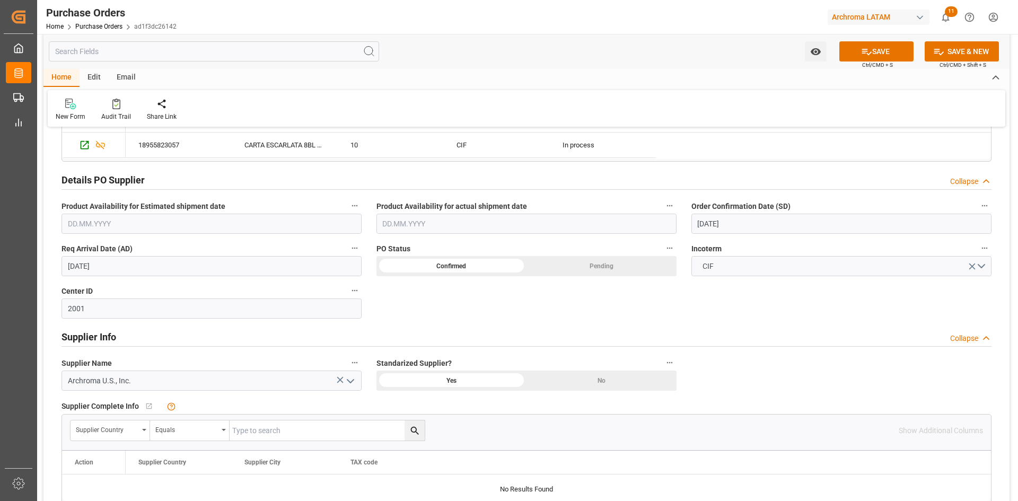
click at [802, 225] on input "16.09.2025" at bounding box center [841, 224] width 300 height 20
click at [743, 353] on span "24" at bounding box center [746, 349] width 7 height 7
type input "24.09.2025"
click at [879, 49] on button "SAVE" at bounding box center [876, 51] width 74 height 20
